Goal: Information Seeking & Learning: Find specific page/section

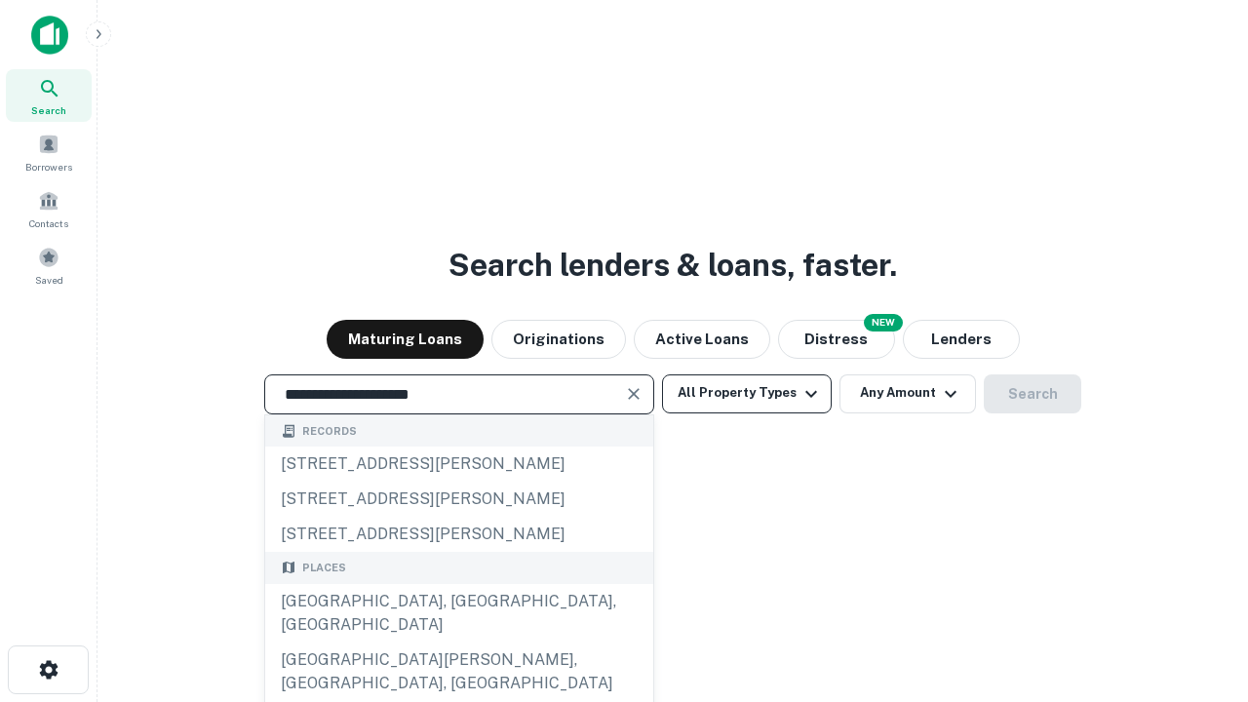
click at [458, 642] on div "[GEOGRAPHIC_DATA], [GEOGRAPHIC_DATA], [GEOGRAPHIC_DATA]" at bounding box center [459, 613] width 388 height 58
click at [747, 393] on button "All Property Types" at bounding box center [747, 393] width 170 height 39
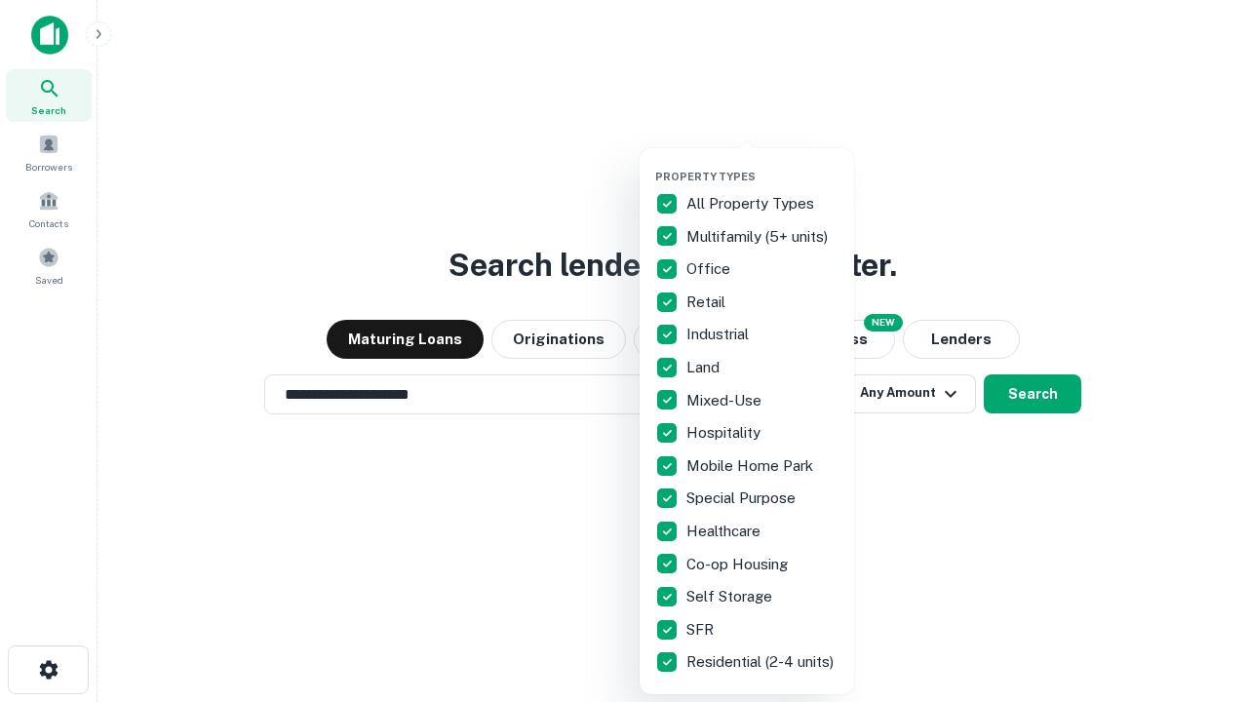
type input "**********"
click at [762, 164] on button "button" at bounding box center [762, 164] width 214 height 1
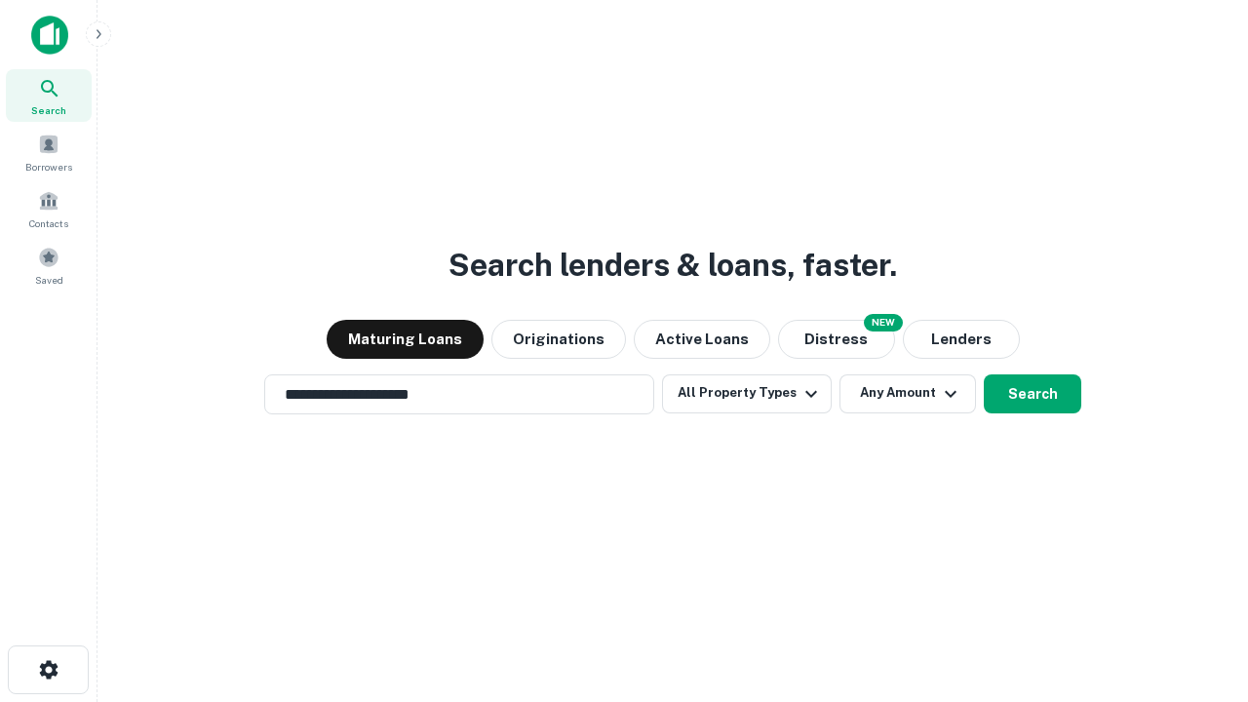
scroll to position [30, 0]
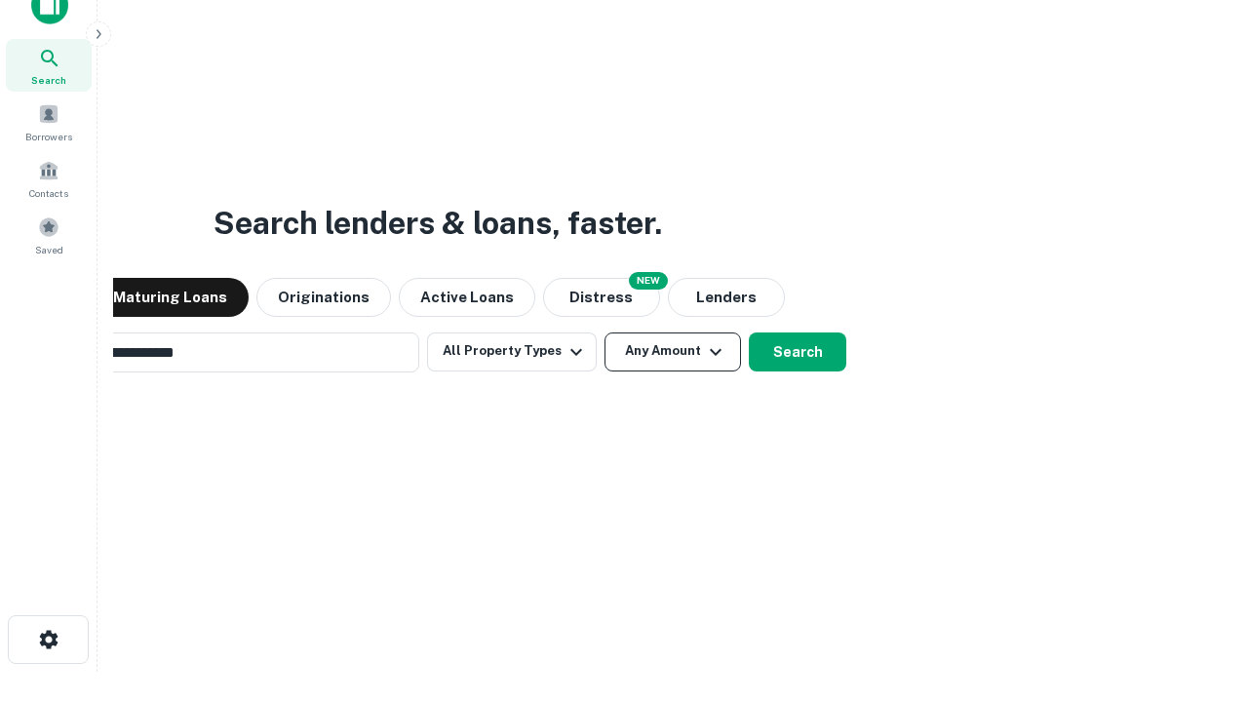
click at [604, 332] on button "Any Amount" at bounding box center [672, 351] width 136 height 39
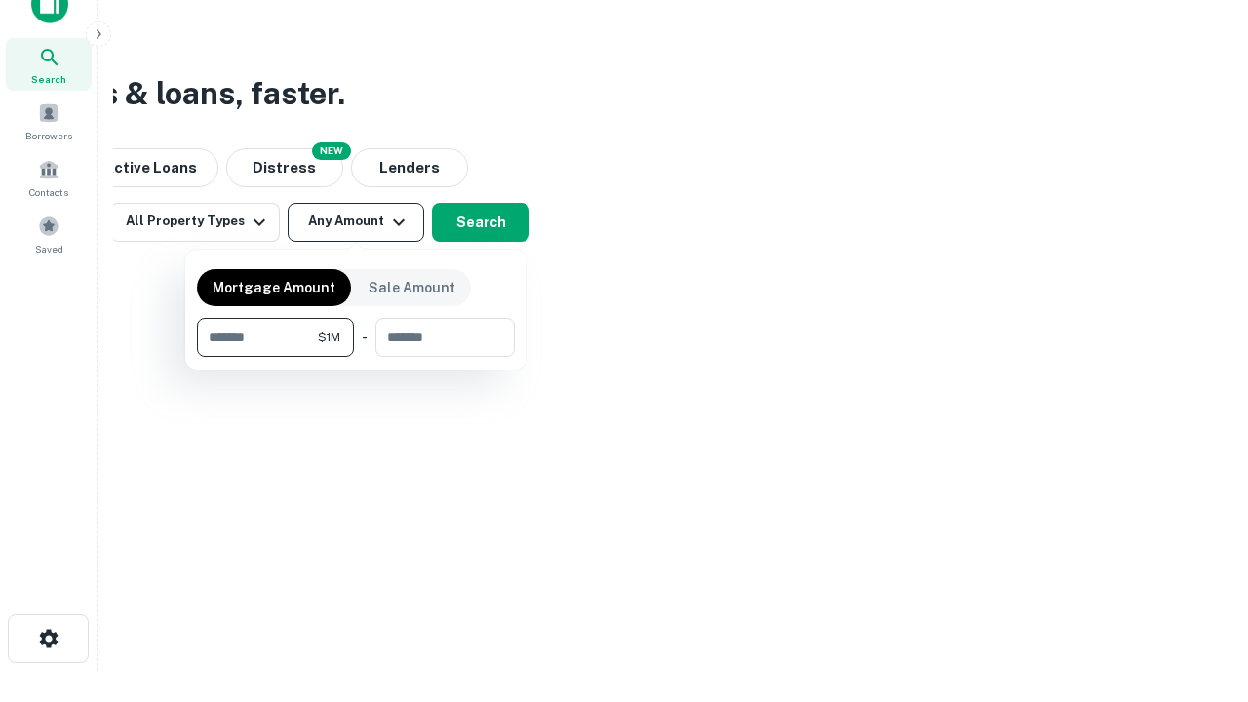
type input "*******"
click at [356, 357] on button "button" at bounding box center [356, 357] width 318 height 1
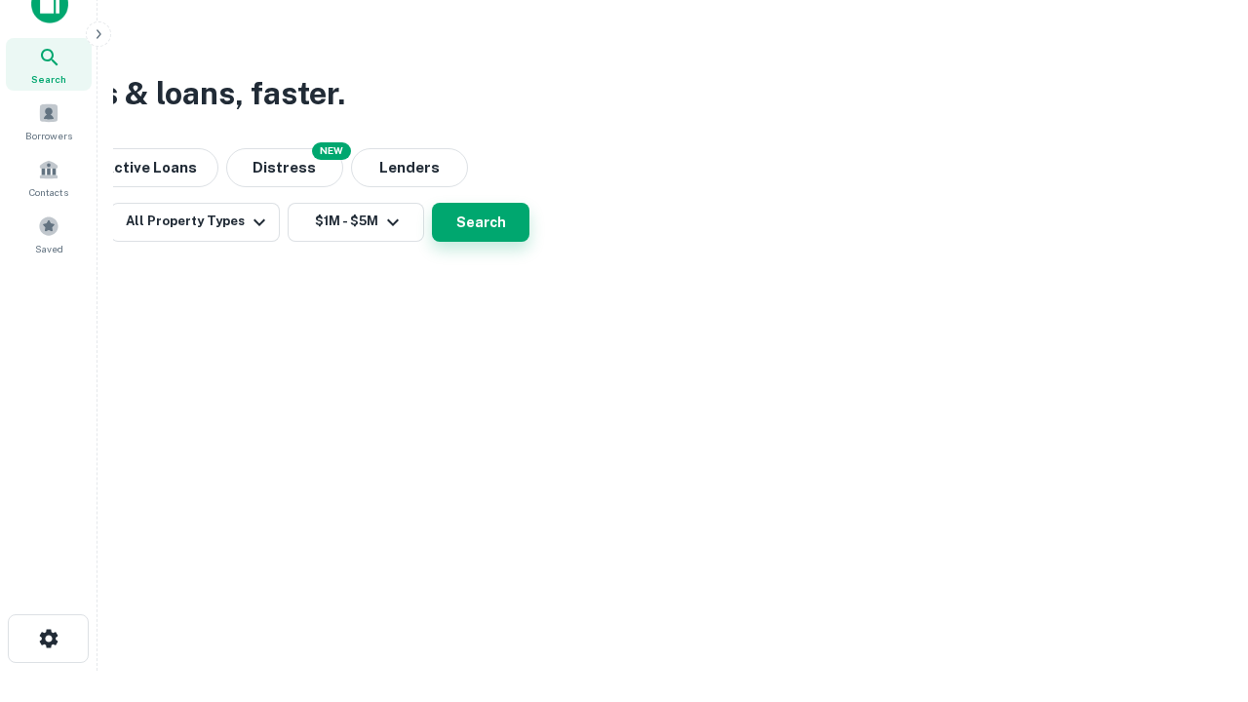
click at [529, 242] on button "Search" at bounding box center [480, 222] width 97 height 39
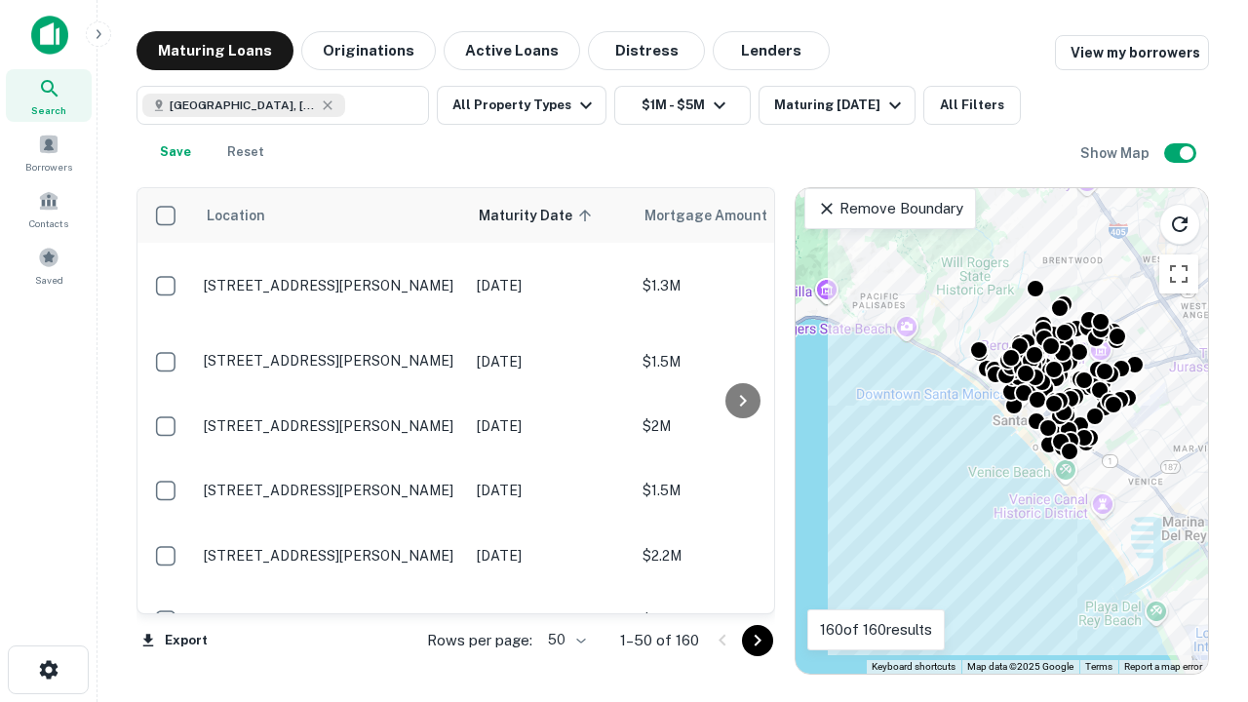
click at [564, 640] on body "Search Borrowers Contacts Saved Maturing Loans Originations Active Loans Distre…" at bounding box center [624, 351] width 1248 height 702
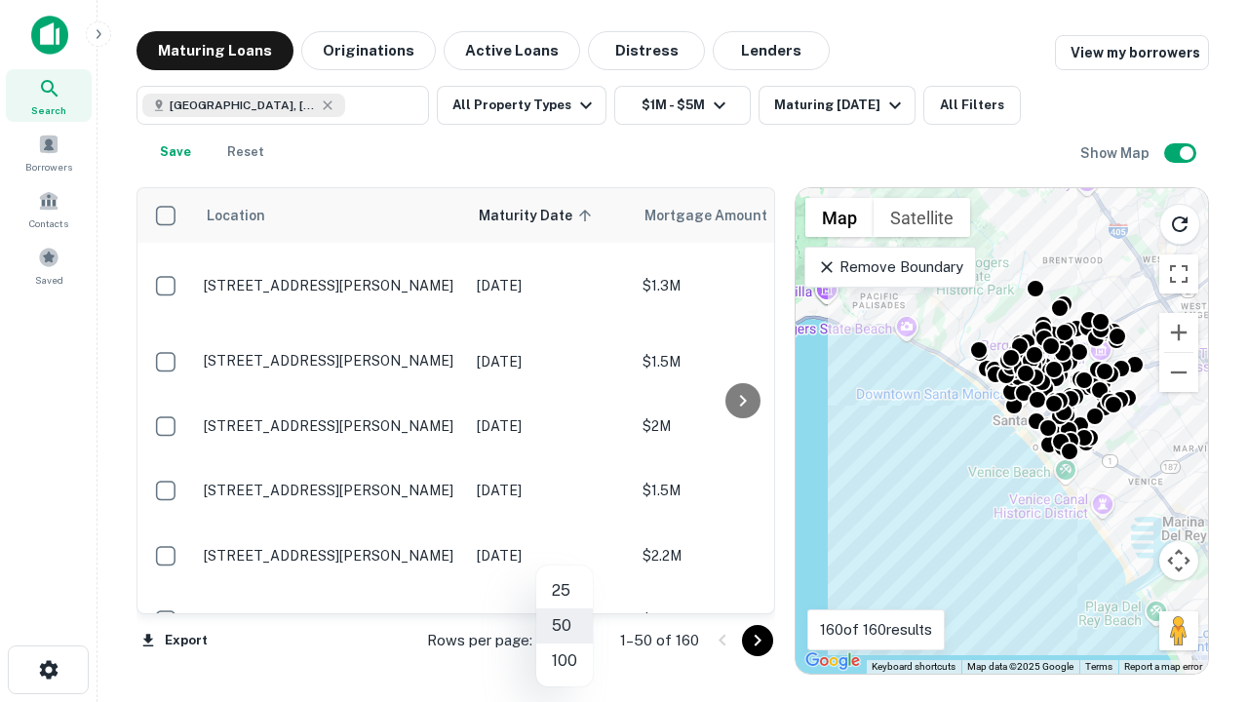
click at [564, 591] on li "25" at bounding box center [564, 590] width 57 height 35
